Goal: Communication & Community: Answer question/provide support

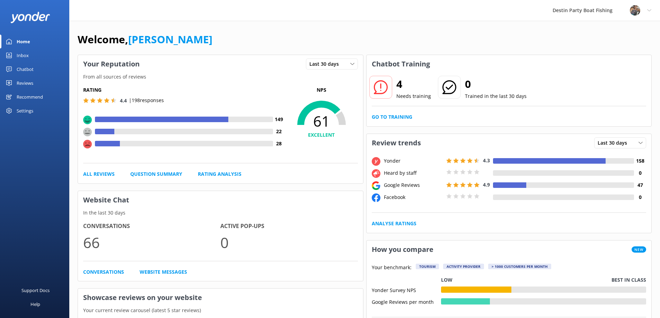
click at [19, 62] on div "Inbox" at bounding box center [23, 55] width 12 height 14
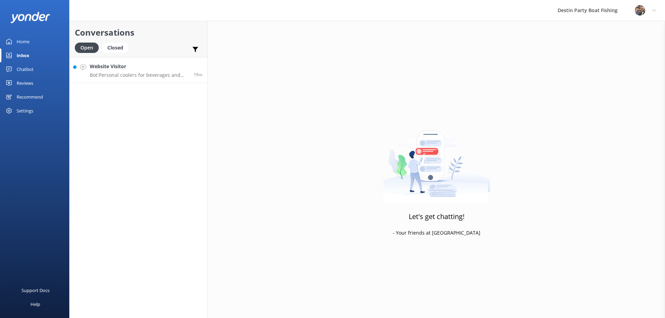
click at [104, 76] on p "Bot: Personal coolers for beverages and food are accepted on the boat, but larg…" at bounding box center [139, 75] width 99 height 6
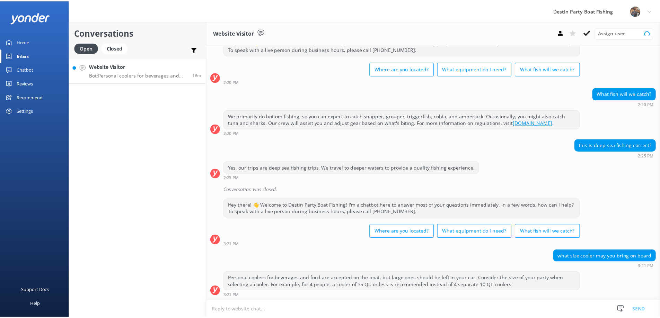
scroll to position [27, 0]
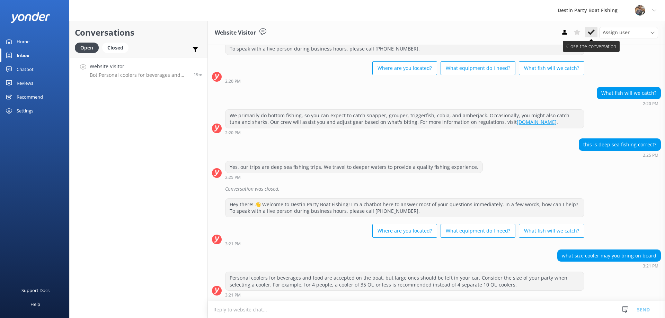
click at [589, 29] on icon at bounding box center [591, 32] width 7 height 7
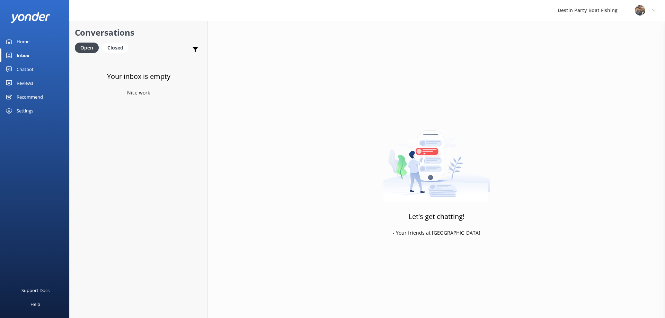
click at [18, 44] on div "Home" at bounding box center [23, 42] width 13 height 14
